Goal: Task Accomplishment & Management: Use online tool/utility

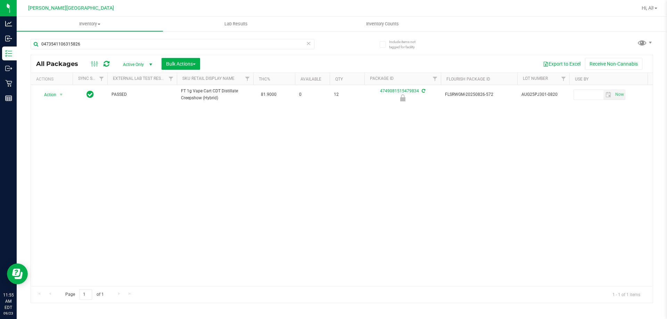
type input "0473541106315826"
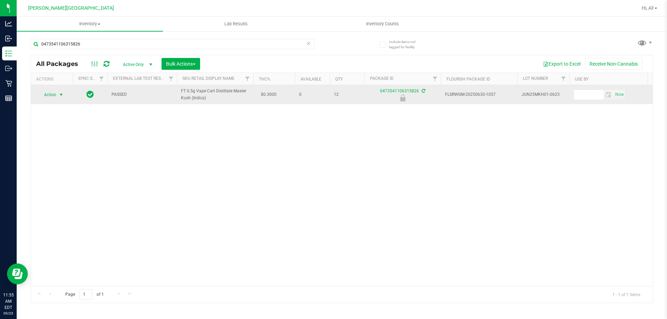
click at [59, 92] on span "select" at bounding box center [61, 95] width 6 height 6
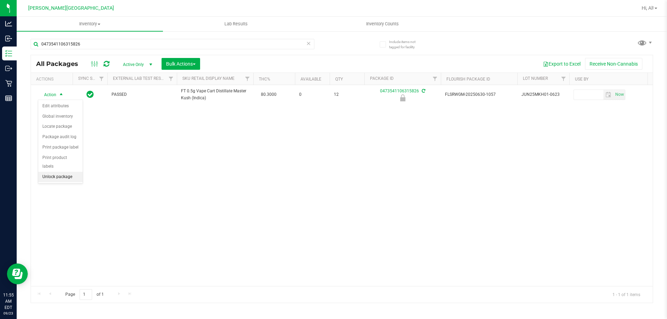
click at [64, 172] on li "Unlock package" at bounding box center [60, 177] width 44 height 10
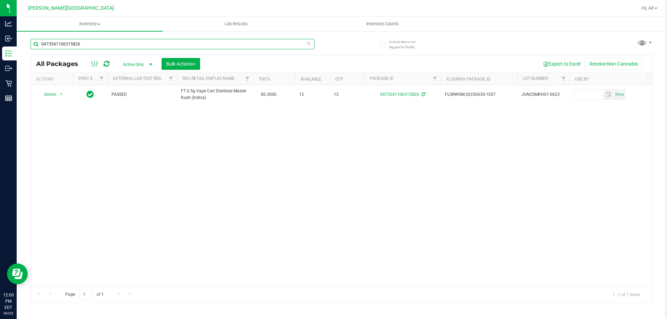
click at [104, 42] on input "0473541106315826" at bounding box center [173, 44] width 284 height 10
click at [102, 40] on input "0473541106315826" at bounding box center [173, 44] width 284 height 10
click at [111, 44] on input "0473541106315826" at bounding box center [173, 44] width 284 height 10
click at [94, 44] on input "0473541106315826" at bounding box center [173, 44] width 284 height 10
click at [99, 45] on input "0473541106315826" at bounding box center [173, 44] width 284 height 10
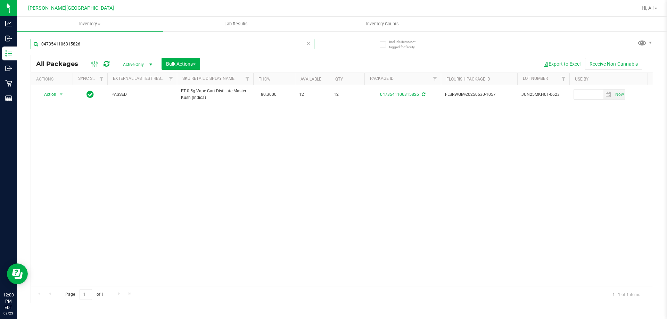
click at [100, 43] on input "0473541106315826" at bounding box center [173, 44] width 284 height 10
click at [110, 45] on input "0473541106315826" at bounding box center [173, 44] width 284 height 10
click at [99, 45] on input "0473541106315826" at bounding box center [173, 44] width 284 height 10
click at [100, 44] on input "0473541106315826" at bounding box center [173, 44] width 284 height 10
click at [106, 46] on input "0473541106315826" at bounding box center [173, 44] width 284 height 10
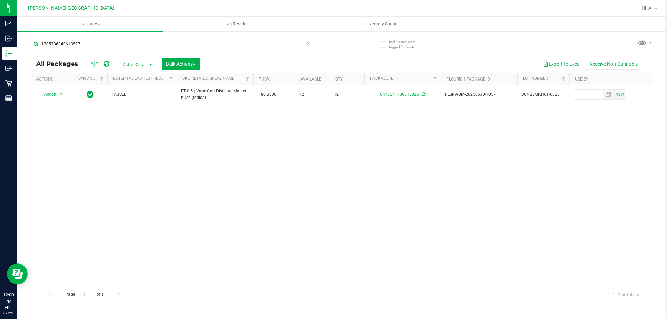
type input "1305336849613527"
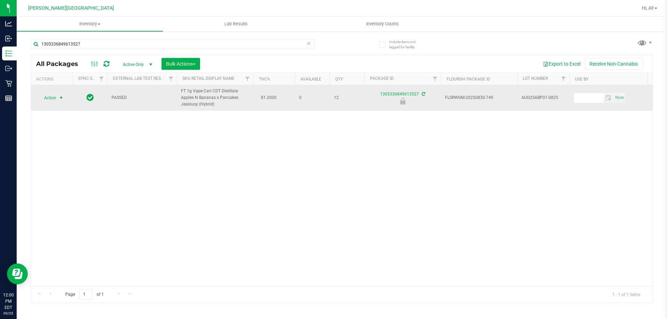
click at [59, 96] on span "select" at bounding box center [61, 98] width 6 height 6
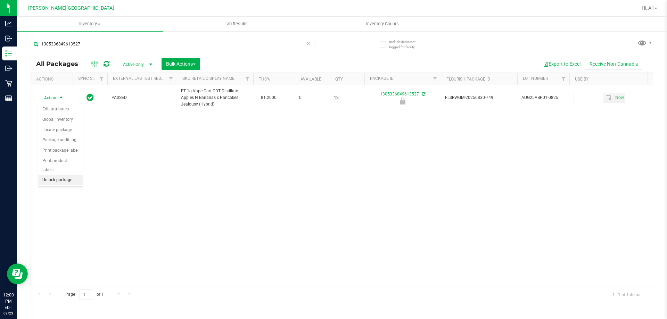
click at [67, 175] on li "Unlock package" at bounding box center [60, 180] width 44 height 10
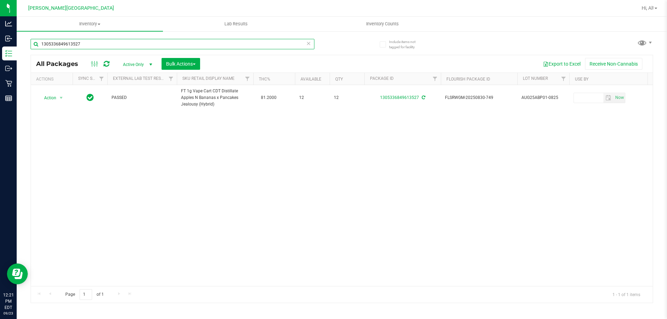
click at [96, 42] on input "1305336849613527" at bounding box center [173, 44] width 284 height 10
click at [94, 43] on input "1305336849613527" at bounding box center [173, 44] width 284 height 10
click at [97, 42] on input "1305336849613527" at bounding box center [173, 44] width 284 height 10
type input "0219725590454575"
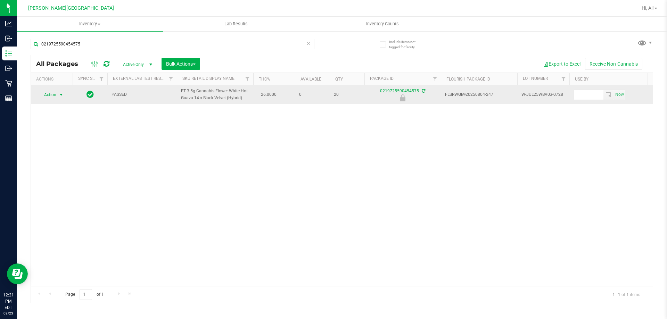
click at [60, 94] on span "select" at bounding box center [61, 95] width 6 height 6
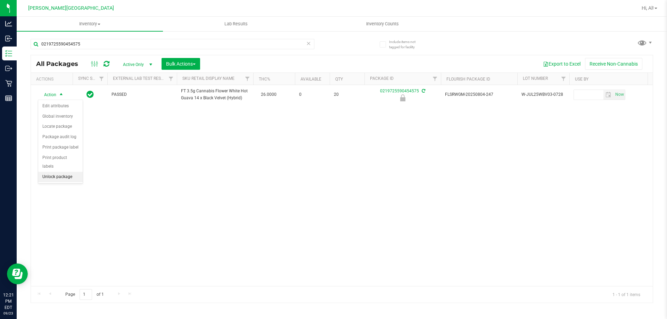
click at [61, 172] on li "Unlock package" at bounding box center [60, 177] width 44 height 10
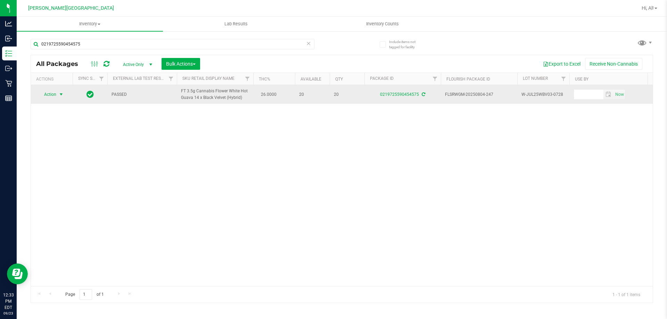
click at [61, 95] on span "select" at bounding box center [61, 95] width 6 height 6
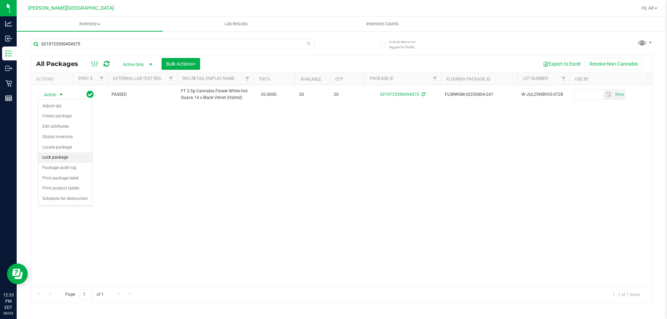
click at [60, 158] on li "Lock package" at bounding box center [65, 157] width 54 height 10
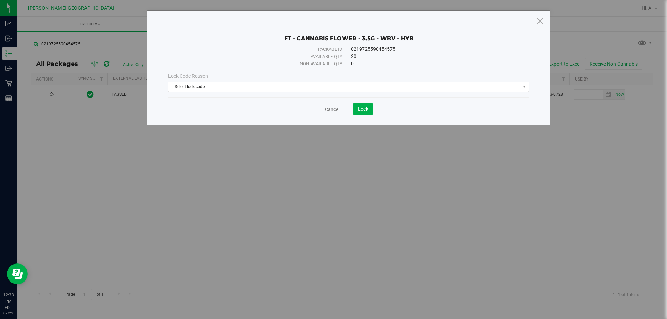
click at [238, 86] on span "Select lock code" at bounding box center [343, 87] width 351 height 10
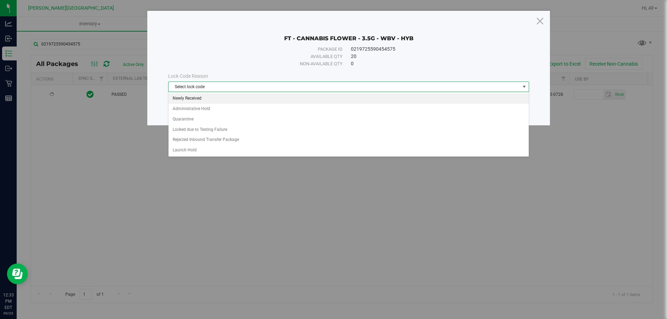
click at [195, 100] on li "Newly Received" at bounding box center [348, 98] width 360 height 10
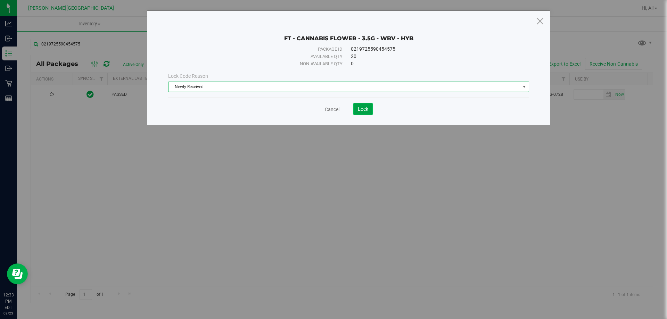
click at [366, 108] on span "Lock" at bounding box center [363, 109] width 10 height 6
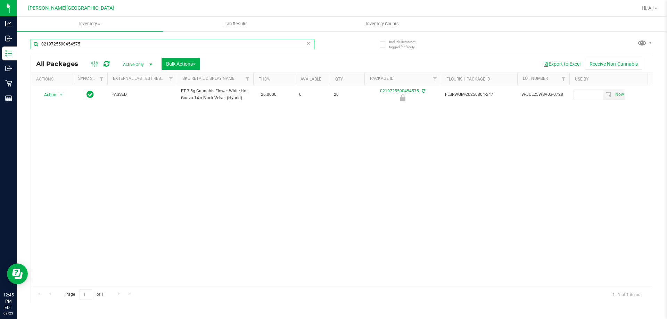
click at [297, 46] on input "0219725590454575" at bounding box center [173, 44] width 284 height 10
click at [305, 57] on div "All Packages Active Only Active Only Lab Samples Locked All External Internal B…" at bounding box center [342, 63] width 622 height 17
click at [306, 44] on icon at bounding box center [308, 43] width 5 height 8
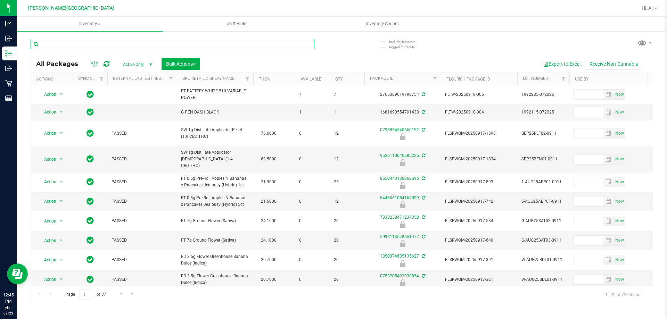
click at [273, 44] on input "text" at bounding box center [173, 44] width 284 height 10
type input "5556994002931630"
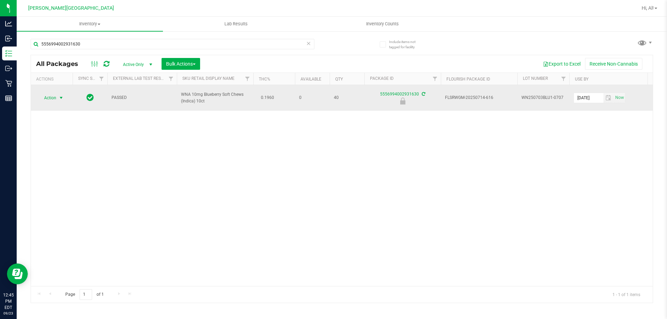
click at [61, 95] on span "select" at bounding box center [61, 98] width 6 height 6
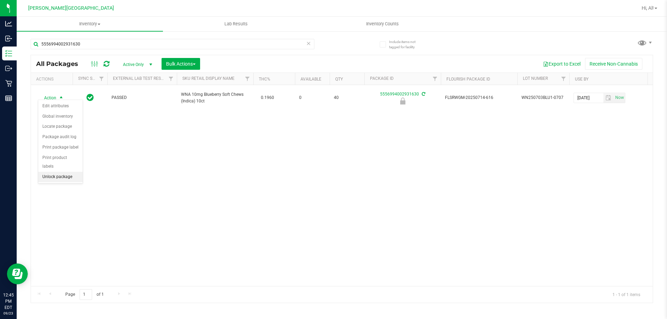
click at [62, 172] on li "Unlock package" at bounding box center [60, 177] width 44 height 10
click at [310, 43] on icon at bounding box center [308, 43] width 5 height 8
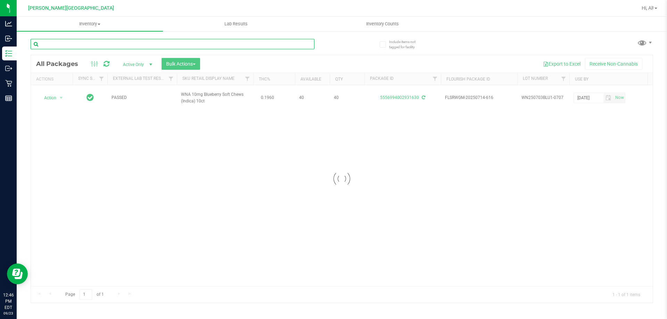
click at [283, 46] on input "text" at bounding box center [173, 44] width 284 height 10
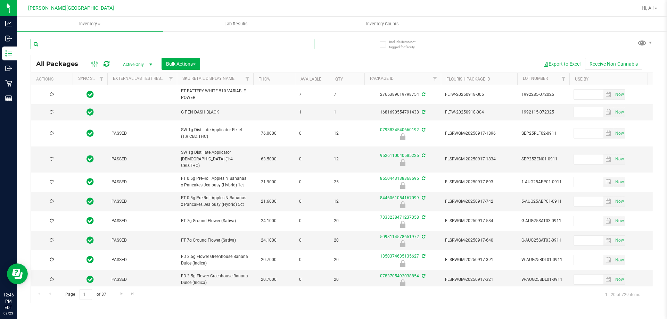
type input "[DATE]"
type input "2268023093068733"
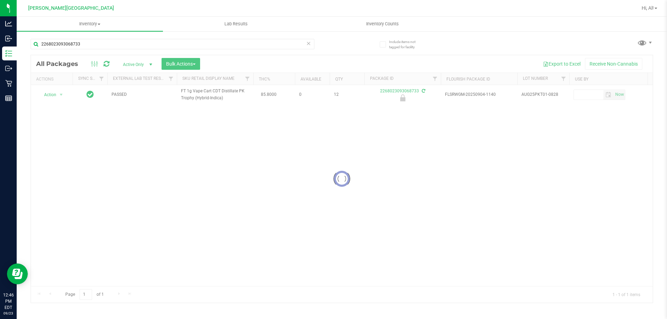
click at [58, 97] on div at bounding box center [342, 179] width 622 height 248
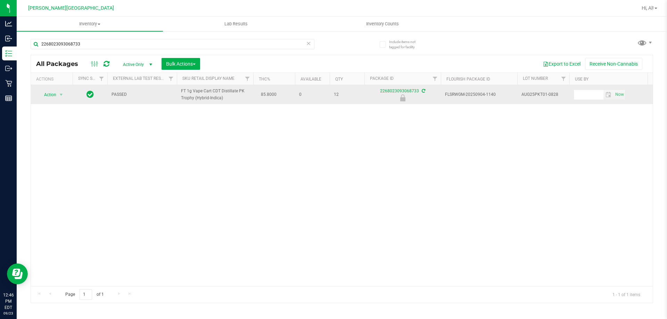
click at [51, 94] on span "Action" at bounding box center [47, 95] width 19 height 10
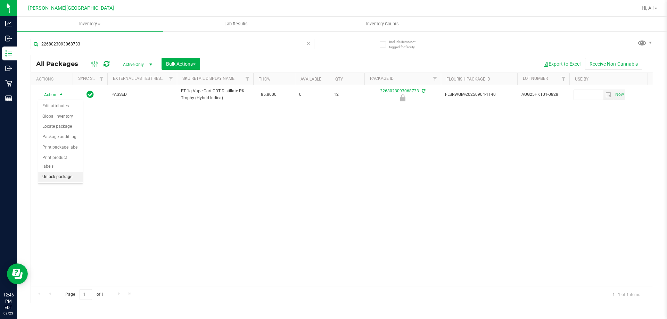
click at [57, 172] on li "Unlock package" at bounding box center [60, 177] width 44 height 10
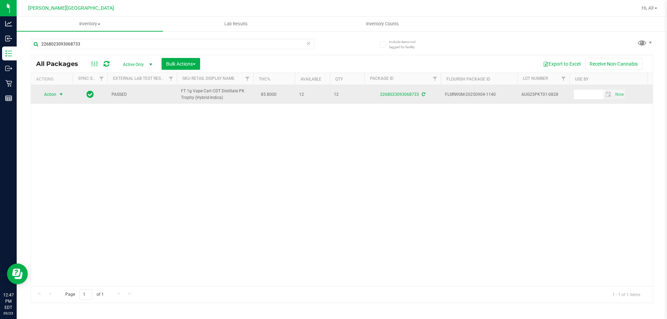
click at [59, 96] on span "select" at bounding box center [61, 95] width 6 height 6
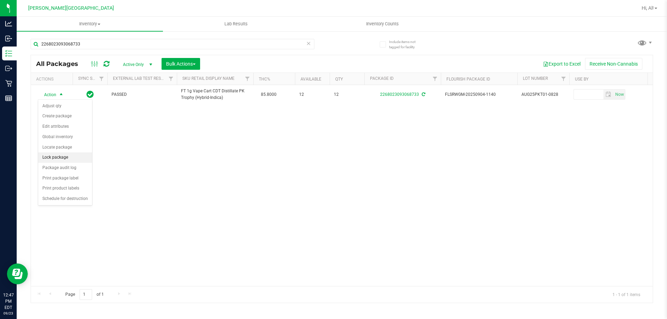
click at [61, 158] on li "Lock package" at bounding box center [65, 157] width 54 height 10
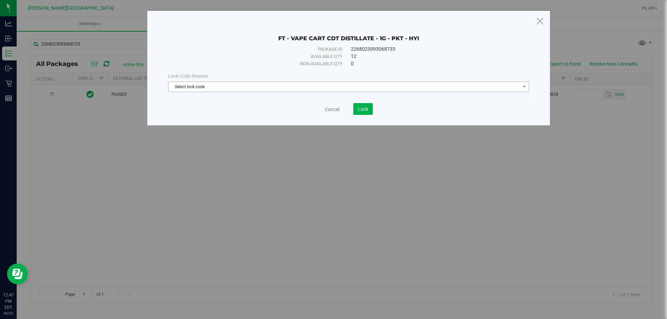
click at [219, 89] on span "Select lock code" at bounding box center [343, 87] width 351 height 10
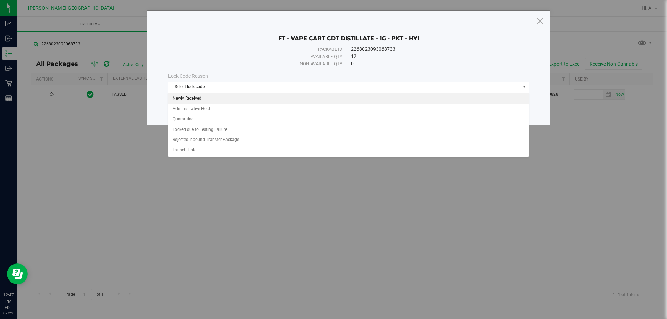
click at [186, 99] on li "Newly Received" at bounding box center [348, 98] width 360 height 10
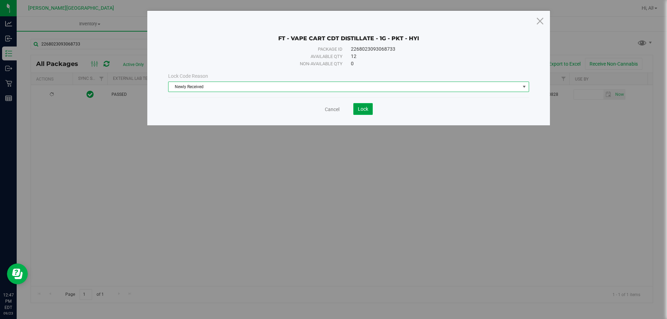
click at [361, 109] on span "Lock" at bounding box center [363, 109] width 10 height 6
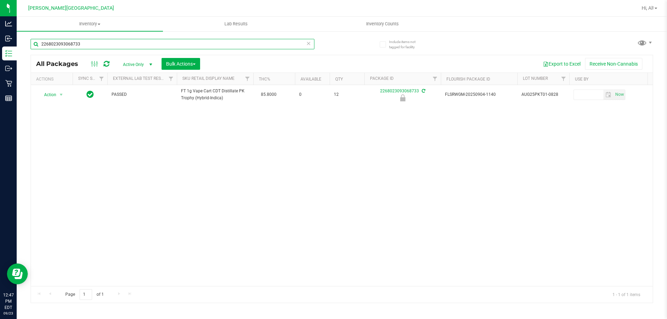
click at [302, 46] on input "2268023093068733" at bounding box center [173, 44] width 284 height 10
click at [308, 46] on icon at bounding box center [308, 43] width 5 height 8
click at [283, 44] on input "text" at bounding box center [173, 44] width 284 height 10
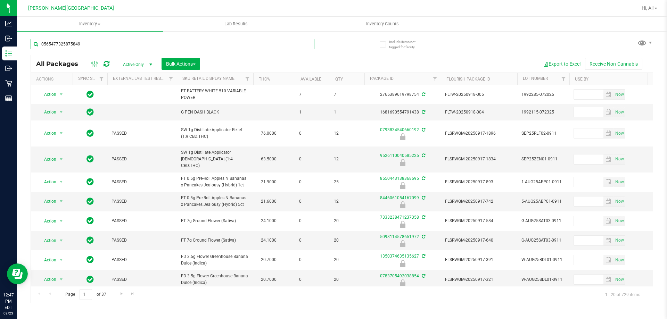
type input "0565477325875849"
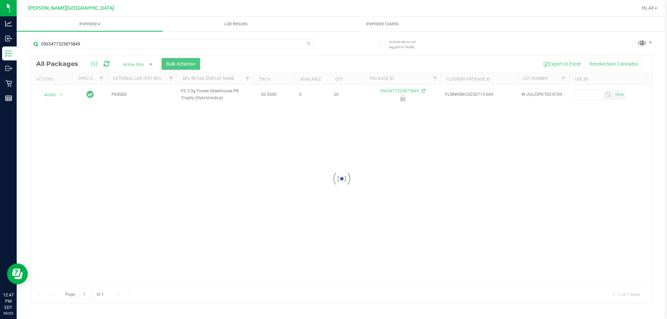
click at [61, 97] on div at bounding box center [342, 179] width 622 height 248
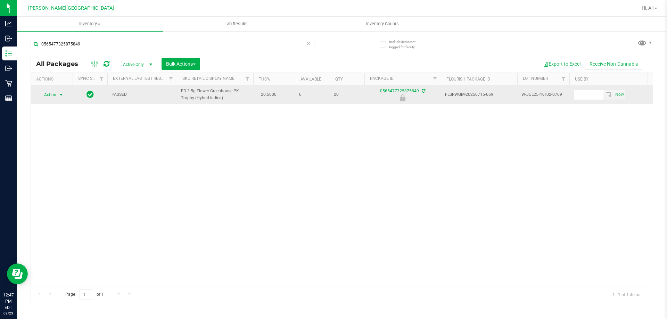
click at [59, 97] on span "select" at bounding box center [61, 95] width 6 height 6
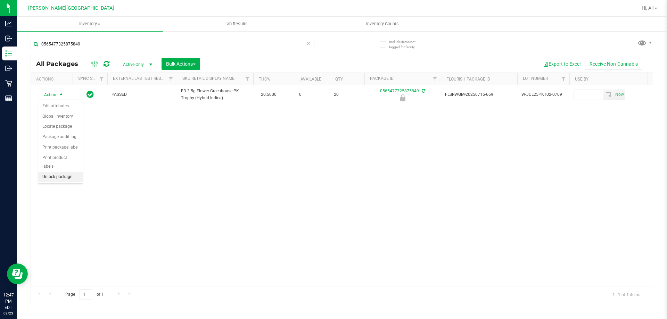
click at [54, 172] on li "Unlock package" at bounding box center [60, 177] width 44 height 10
click at [308, 47] on icon at bounding box center [308, 43] width 5 height 8
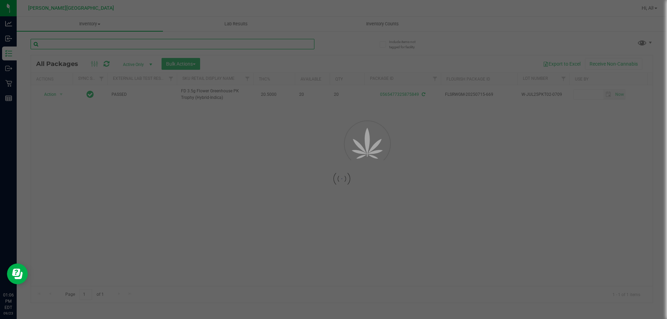
click at [291, 44] on input "text" at bounding box center [173, 44] width 284 height 10
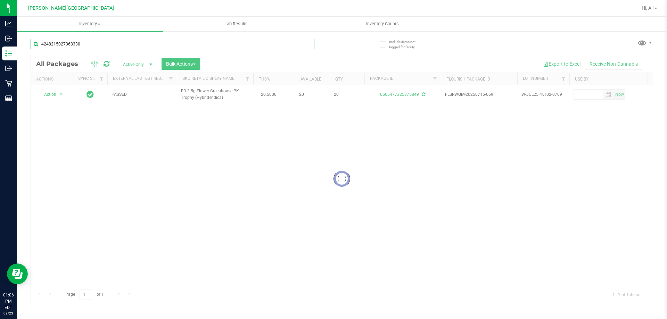
type input "4248215027368330"
click at [57, 95] on div at bounding box center [342, 179] width 622 height 248
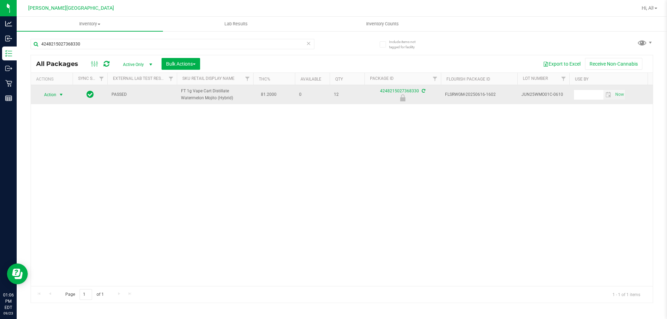
click at [60, 97] on span "select" at bounding box center [61, 95] width 6 height 6
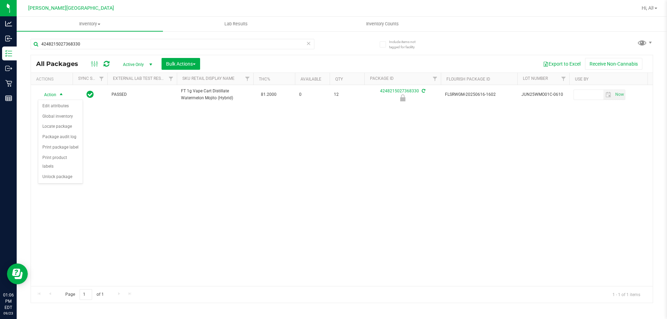
click at [50, 174] on div "Action Edit attributes Global inventory Locate package Package audit log Print …" at bounding box center [60, 142] width 45 height 84
click at [53, 172] on li "Unlock package" at bounding box center [60, 177] width 44 height 10
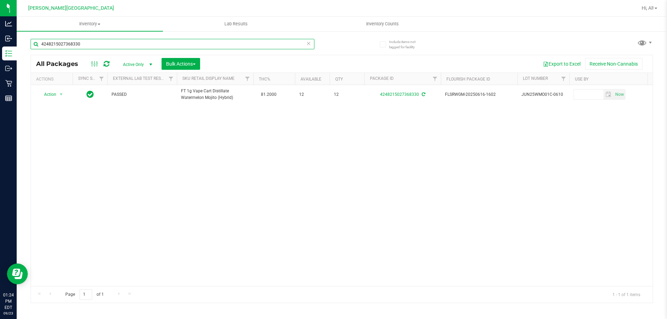
click at [100, 45] on input "4248215027368330" at bounding box center [173, 44] width 284 height 10
click at [99, 44] on input "4248215027368330" at bounding box center [173, 44] width 284 height 10
click at [99, 45] on input "4248215027368330" at bounding box center [173, 44] width 284 height 10
type input "3414097427748303"
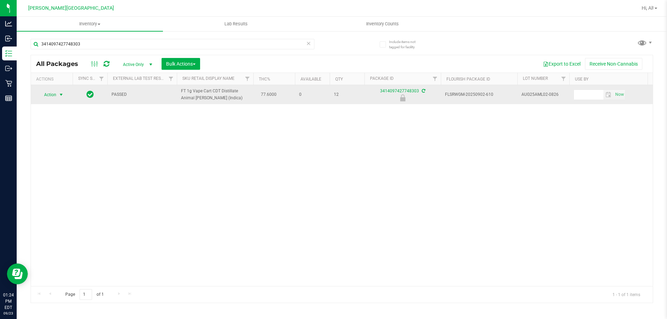
click at [60, 96] on span "select" at bounding box center [61, 95] width 6 height 6
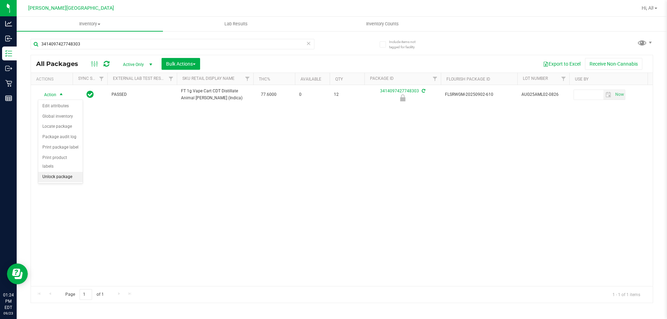
click at [60, 172] on li "Unlock package" at bounding box center [60, 177] width 44 height 10
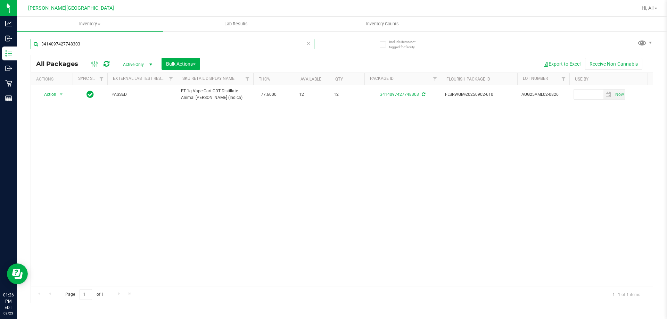
click at [90, 46] on input "3414097427748303" at bounding box center [173, 44] width 284 height 10
click at [90, 44] on input "3414097427748303" at bounding box center [173, 44] width 284 height 10
click at [95, 45] on input "3414097427748303" at bounding box center [173, 44] width 284 height 10
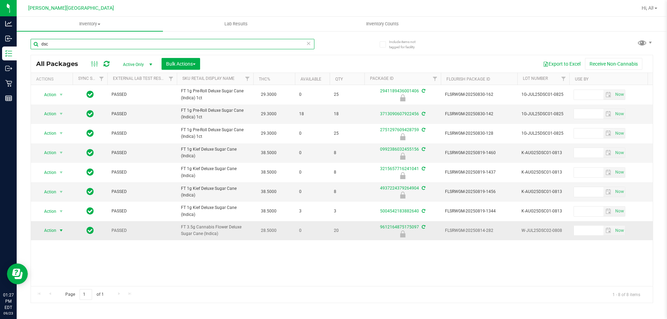
type input "dsc"
click at [59, 232] on span "select" at bounding box center [61, 231] width 6 height 6
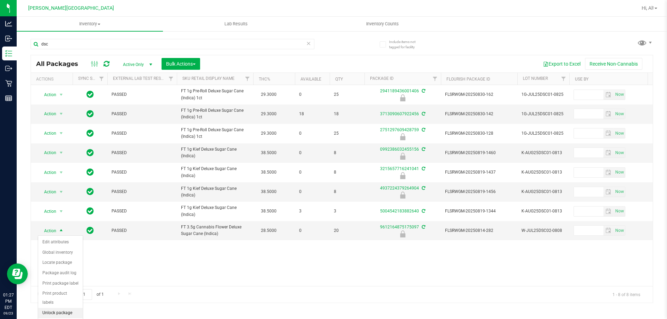
click at [54, 308] on li "Unlock package" at bounding box center [60, 313] width 44 height 10
